Goal: Task Accomplishment & Management: Use online tool/utility

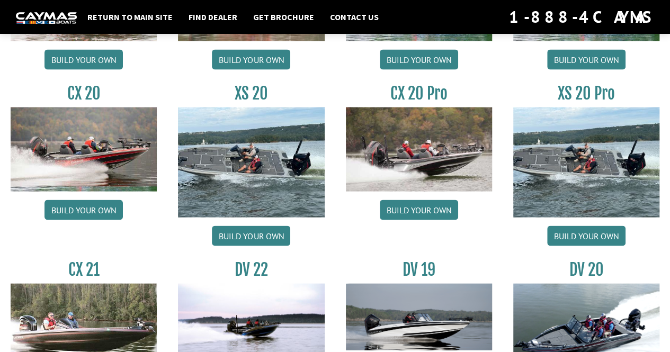
scroll to position [1006, 0]
click at [434, 207] on link "Build your own" at bounding box center [419, 210] width 78 height 20
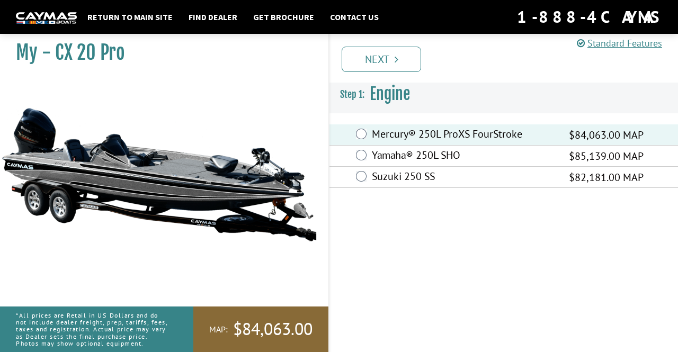
click at [394, 63] on link "Next" at bounding box center [381, 59] width 79 height 25
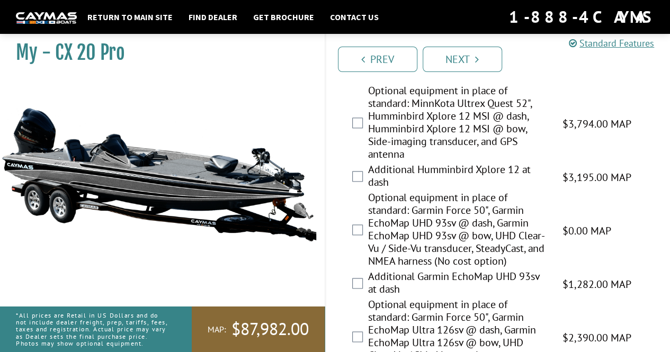
scroll to position [618, 0]
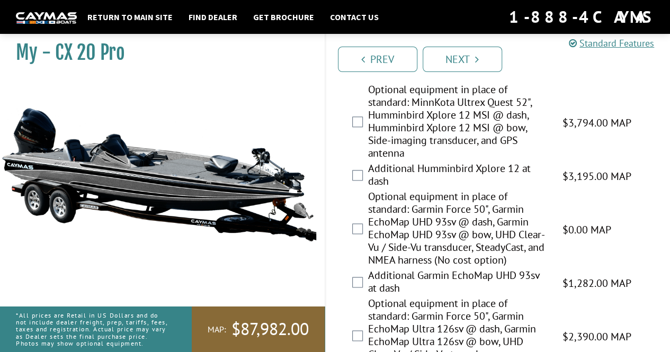
click at [470, 67] on link "Next" at bounding box center [462, 59] width 79 height 25
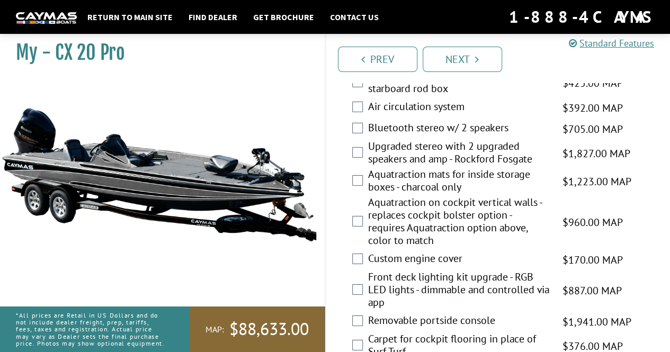
scroll to position [1605, 0]
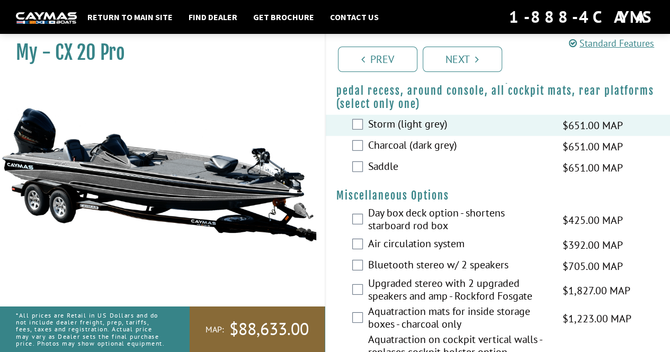
click at [469, 61] on link "Next" at bounding box center [462, 59] width 79 height 25
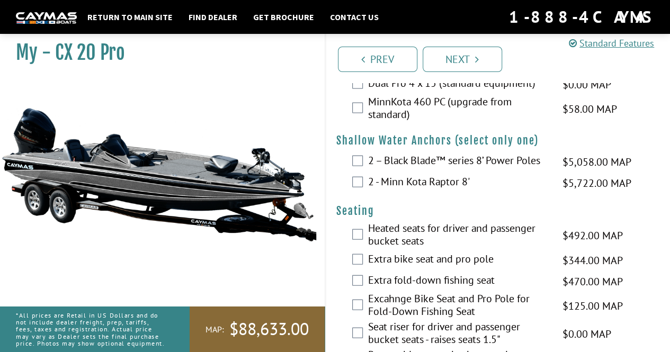
scroll to position [1083, 0]
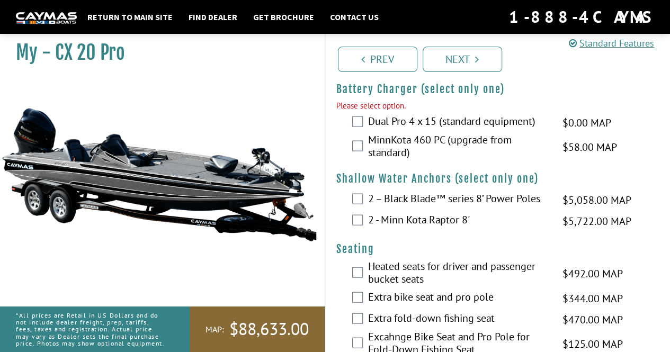
click at [461, 65] on link "Next" at bounding box center [462, 59] width 79 height 25
click at [458, 55] on link "Next" at bounding box center [462, 59] width 79 height 25
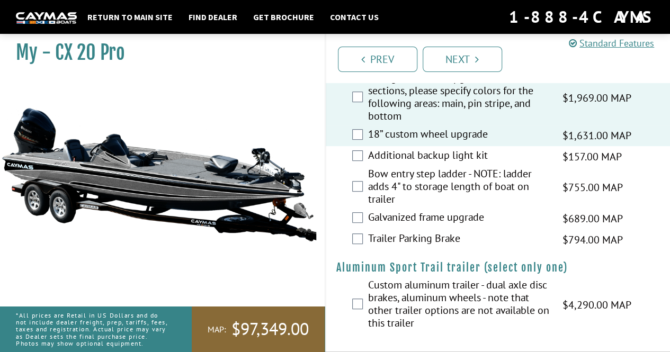
scroll to position [2183, 0]
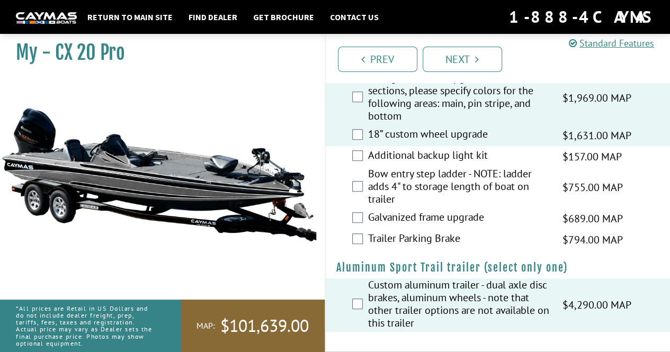
click at [478, 56] on icon "Pagination" at bounding box center [477, 59] width 4 height 11
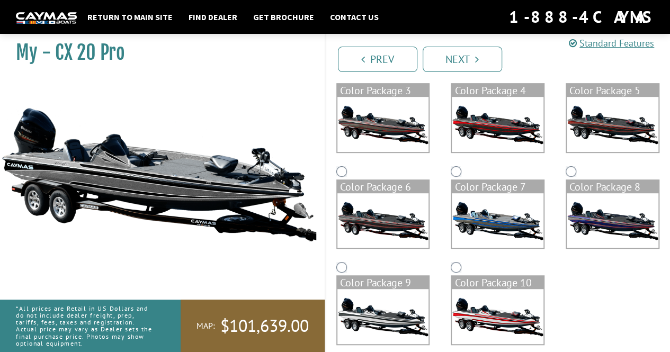
scroll to position [201, 0]
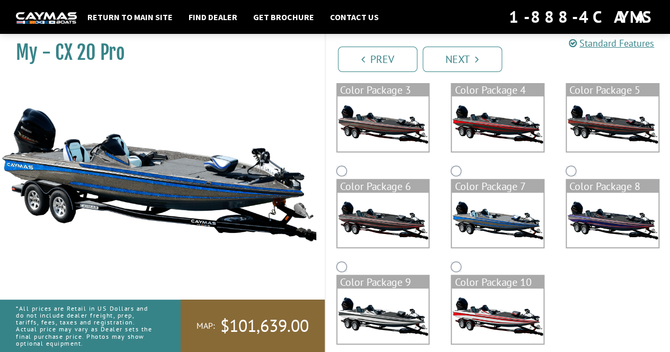
click at [503, 224] on img at bounding box center [498, 220] width 92 height 55
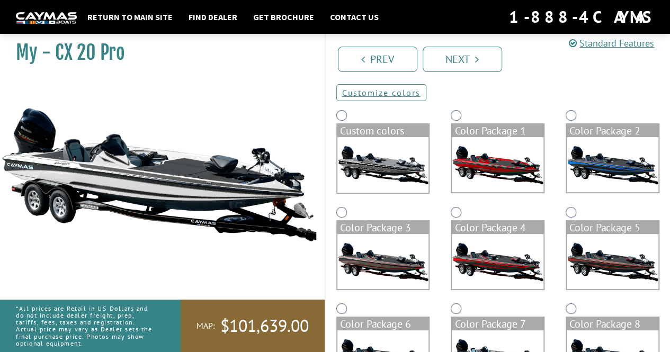
scroll to position [49, 0]
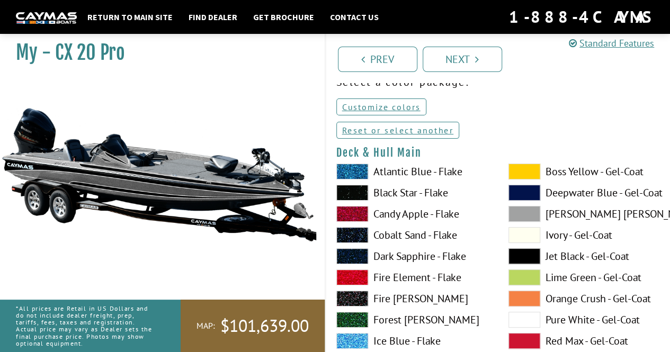
click at [363, 171] on span at bounding box center [352, 172] width 32 height 16
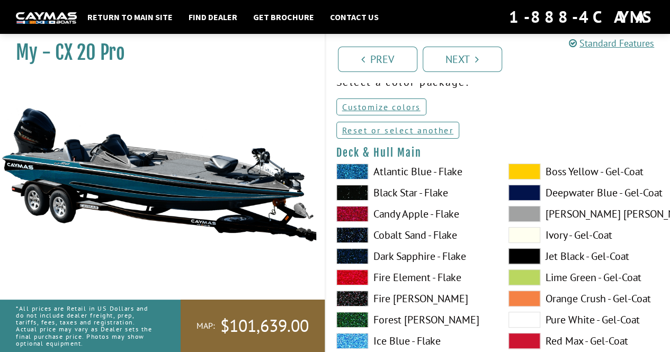
click at [372, 346] on label "Ice Blue - Flake" at bounding box center [411, 341] width 151 height 16
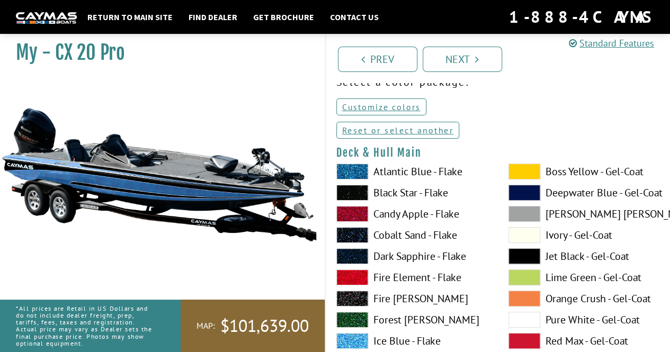
click at [532, 176] on span at bounding box center [525, 172] width 32 height 16
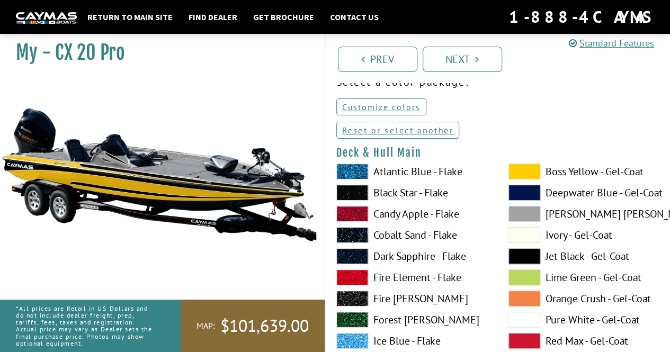
click at [524, 277] on span at bounding box center [525, 278] width 32 height 16
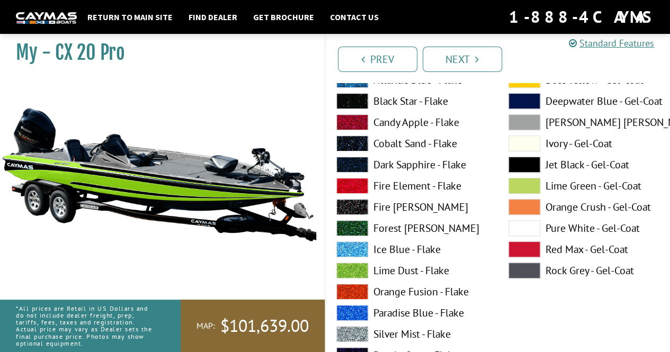
scroll to position [143, 0]
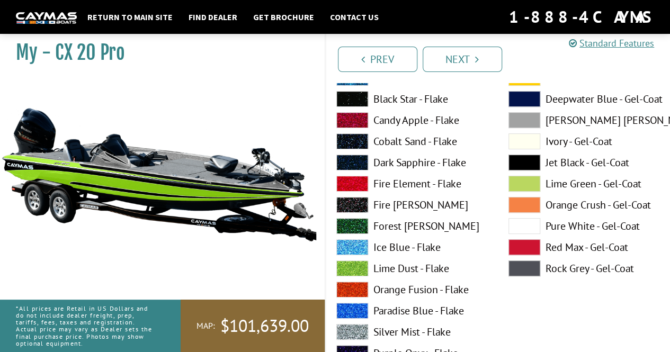
click at [532, 210] on span at bounding box center [525, 205] width 32 height 16
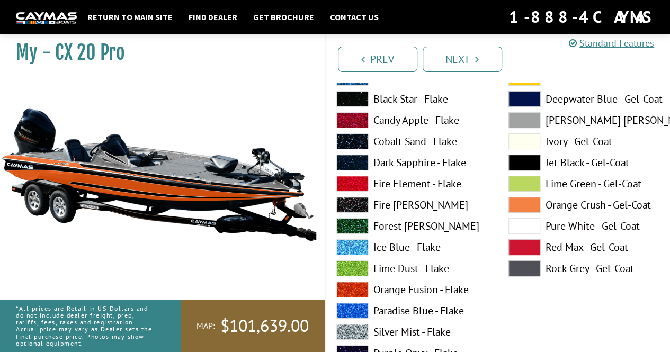
scroll to position [90, 0]
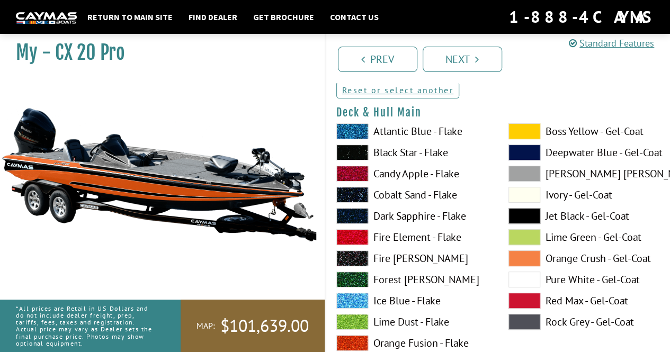
click at [534, 152] on span at bounding box center [525, 153] width 32 height 16
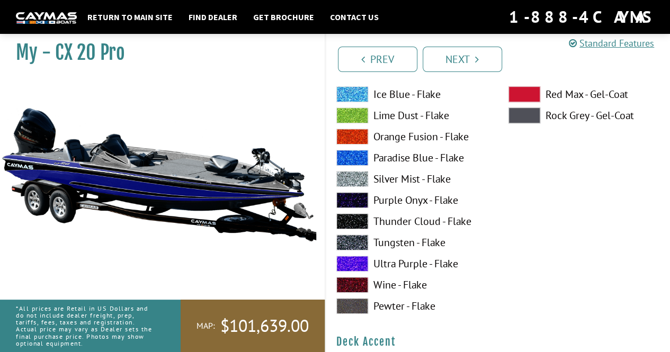
scroll to position [298, 0]
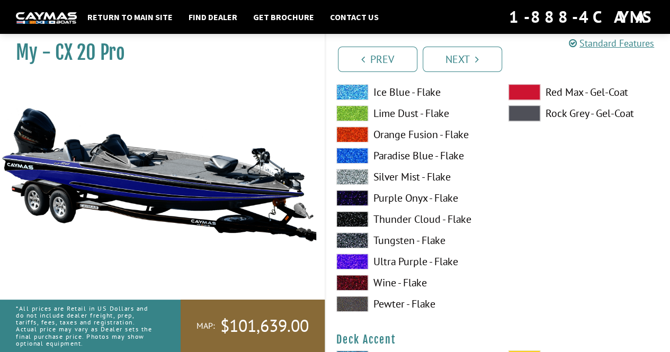
click at [358, 107] on span at bounding box center [352, 113] width 32 height 16
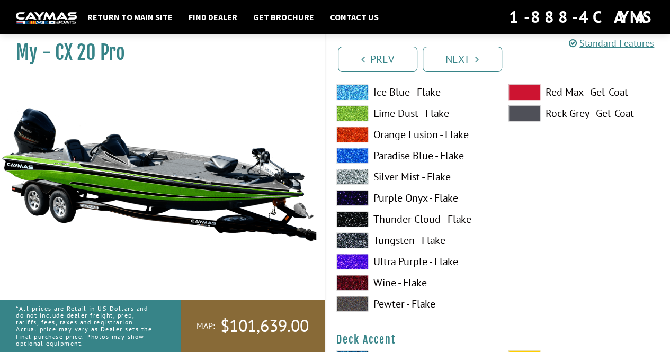
click at [368, 157] on span at bounding box center [352, 156] width 32 height 16
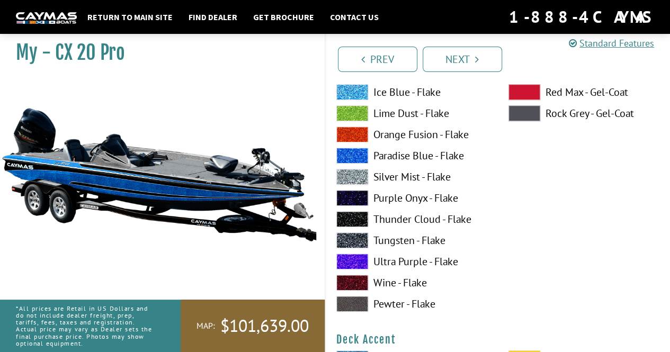
click at [363, 200] on span at bounding box center [352, 198] width 32 height 16
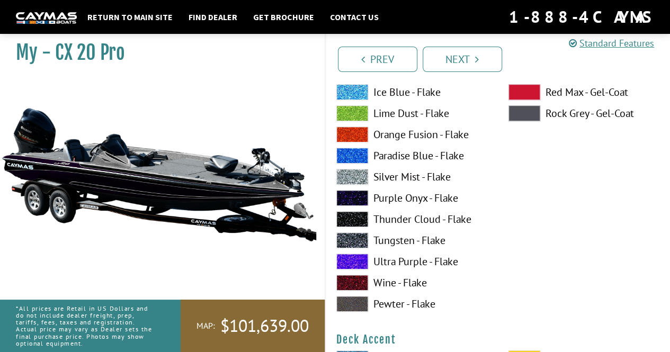
click at [368, 261] on label "Ultra Purple - Flake" at bounding box center [411, 262] width 151 height 16
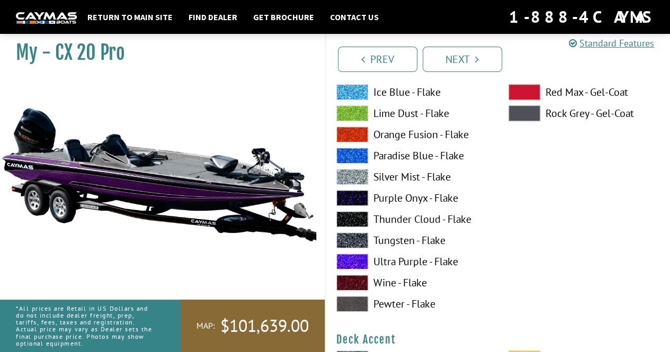
click at [362, 265] on span at bounding box center [352, 262] width 32 height 16
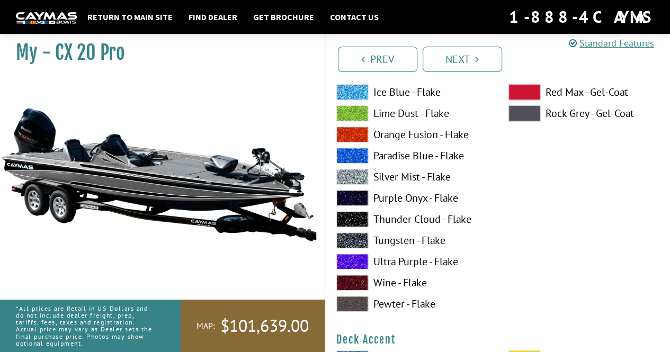
click at [356, 266] on span at bounding box center [352, 262] width 32 height 16
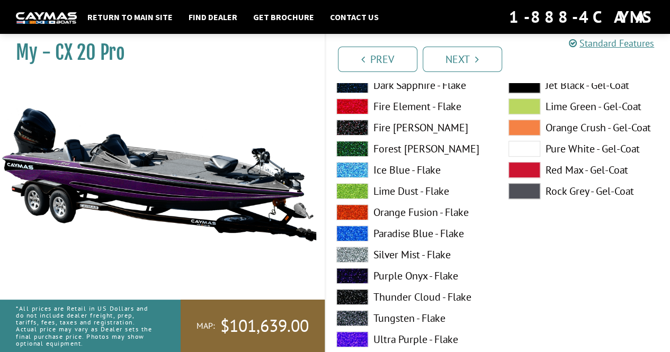
scroll to position [217, 0]
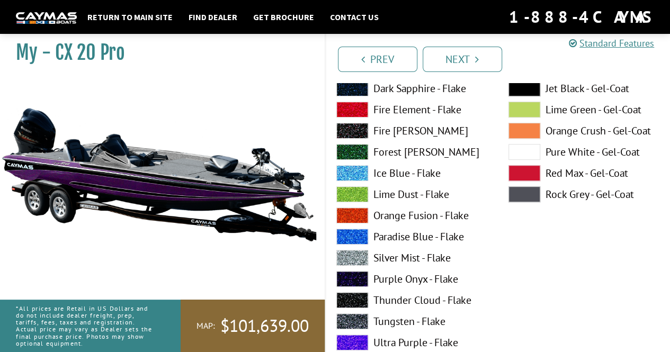
click at [350, 109] on span at bounding box center [352, 110] width 32 height 16
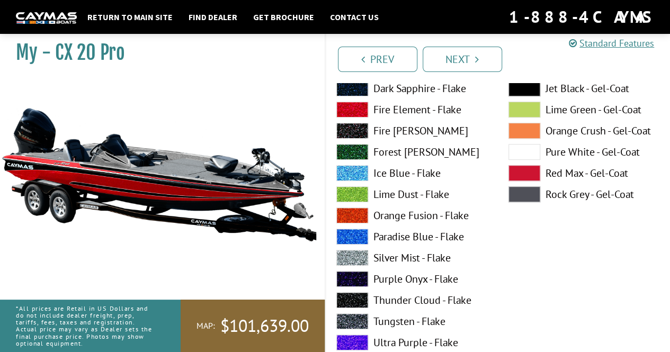
click at [533, 91] on span at bounding box center [525, 89] width 32 height 16
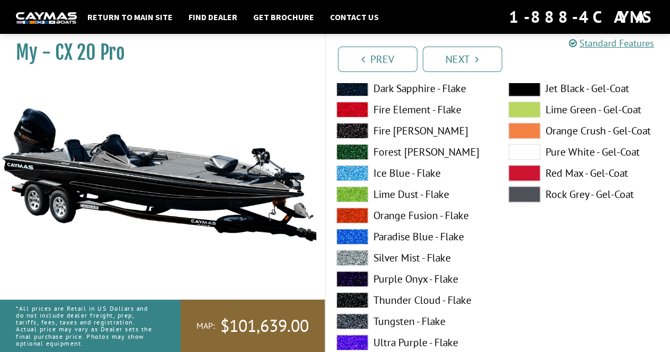
click at [526, 172] on span at bounding box center [525, 173] width 32 height 16
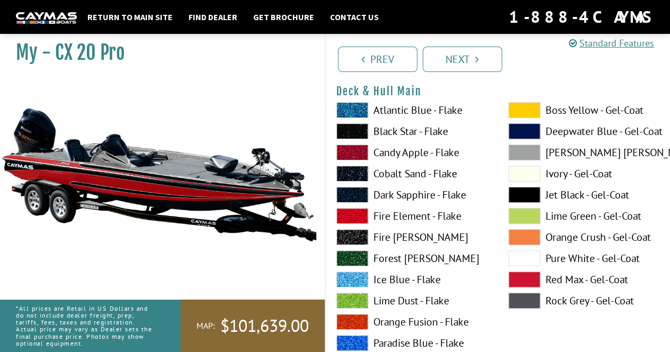
scroll to position [101, 0]
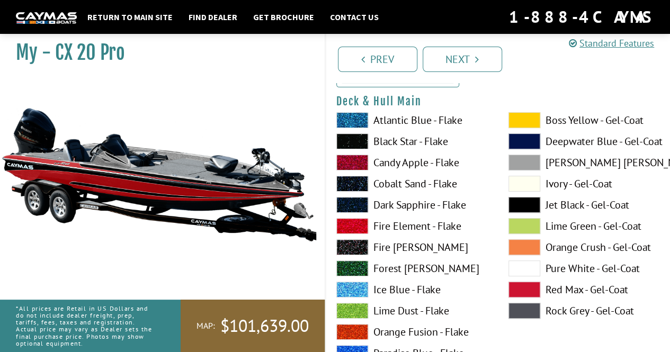
click at [537, 118] on span at bounding box center [525, 120] width 32 height 16
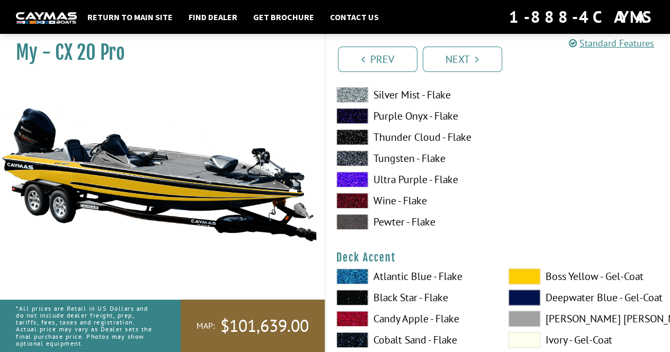
scroll to position [382, 0]
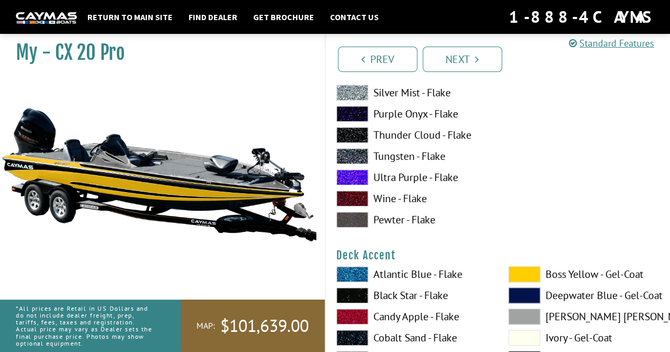
click at [363, 278] on span at bounding box center [352, 274] width 32 height 16
click at [355, 277] on span at bounding box center [352, 274] width 32 height 16
click at [356, 322] on span at bounding box center [352, 317] width 32 height 16
click at [364, 318] on span at bounding box center [352, 317] width 32 height 16
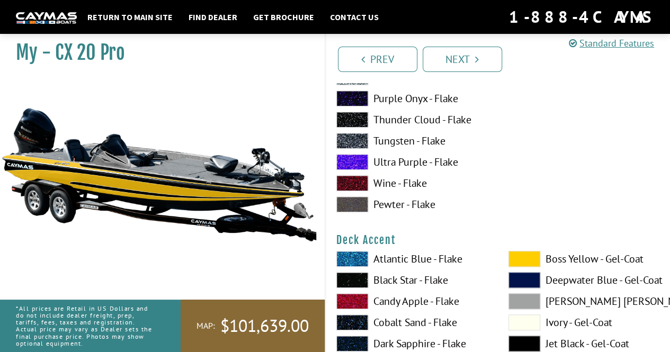
scroll to position [471, 0]
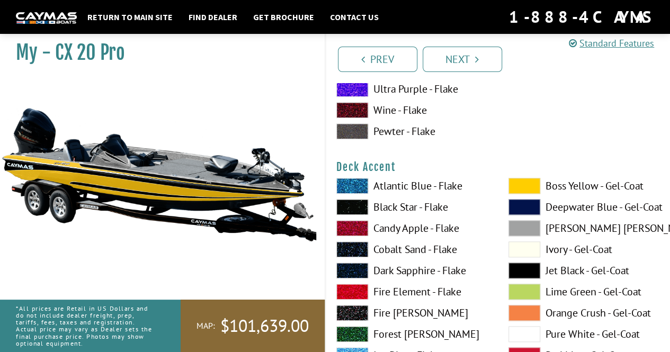
click at [367, 297] on span at bounding box center [352, 292] width 32 height 16
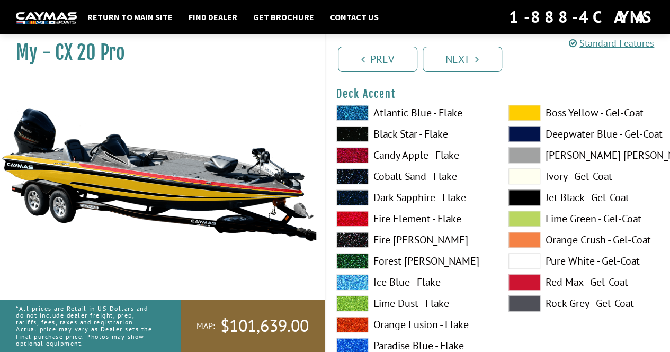
scroll to position [550, 0]
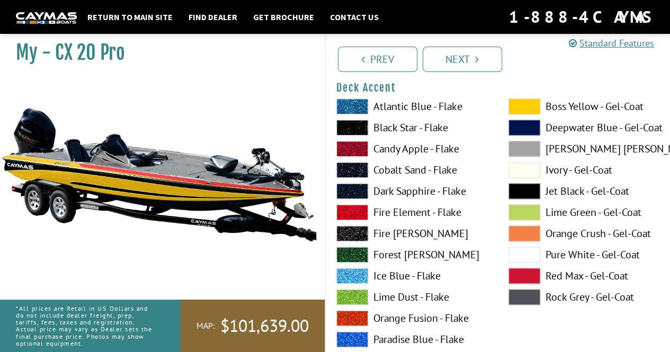
click at [362, 280] on span at bounding box center [352, 276] width 32 height 16
click at [362, 322] on span at bounding box center [352, 318] width 32 height 16
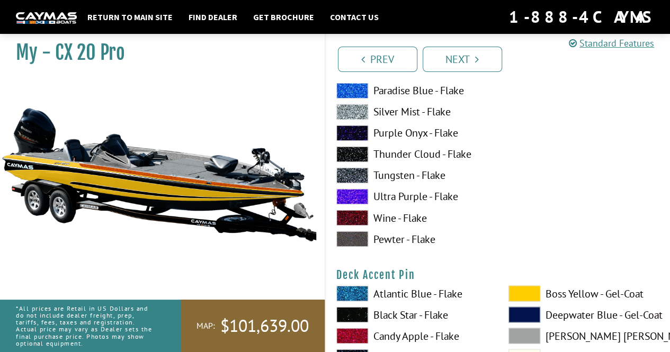
scroll to position [845, 0]
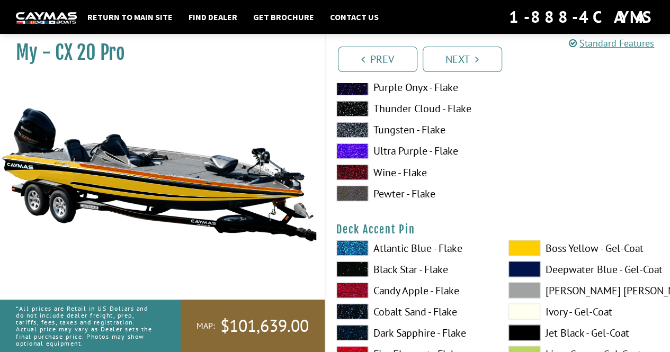
click at [360, 291] on span at bounding box center [352, 290] width 32 height 16
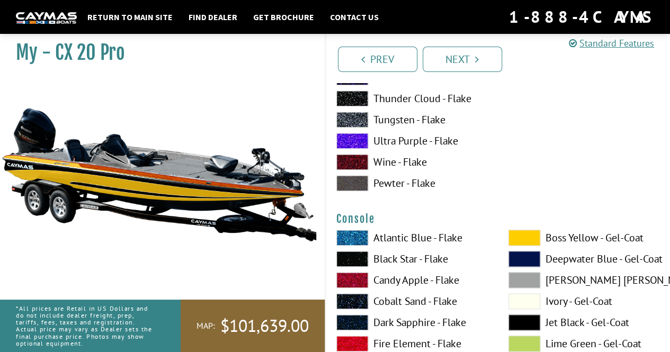
scroll to position [2599, 0]
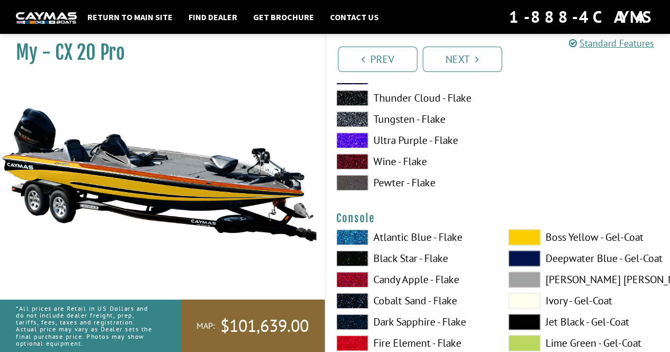
click at [532, 238] on span at bounding box center [525, 237] width 32 height 16
click at [527, 242] on span at bounding box center [525, 237] width 32 height 16
click at [530, 239] on span at bounding box center [525, 237] width 32 height 16
